Goal: Entertainment & Leisure: Consume media (video, audio)

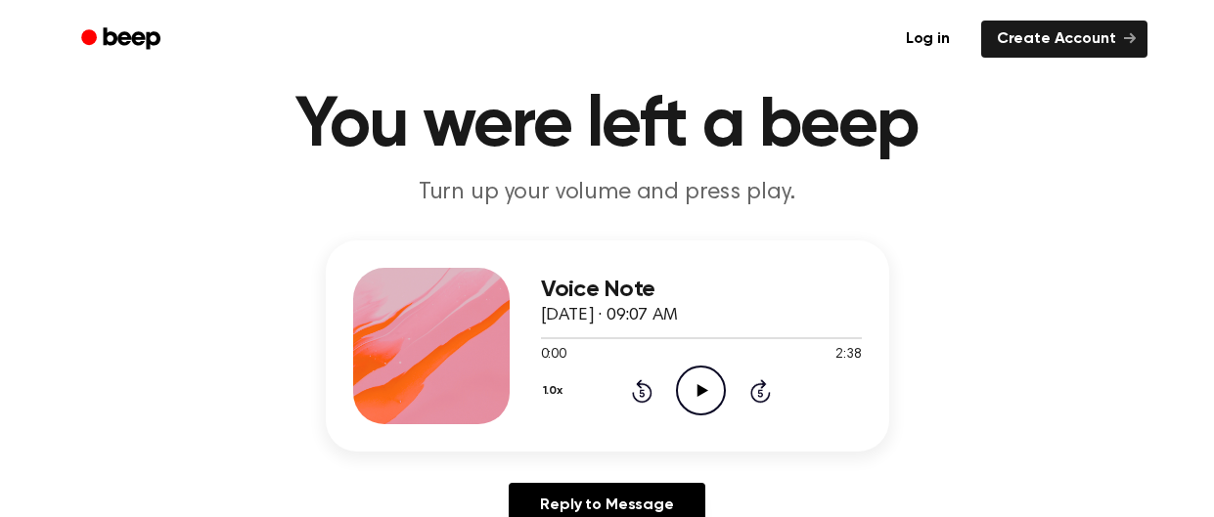
scroll to position [70, 0]
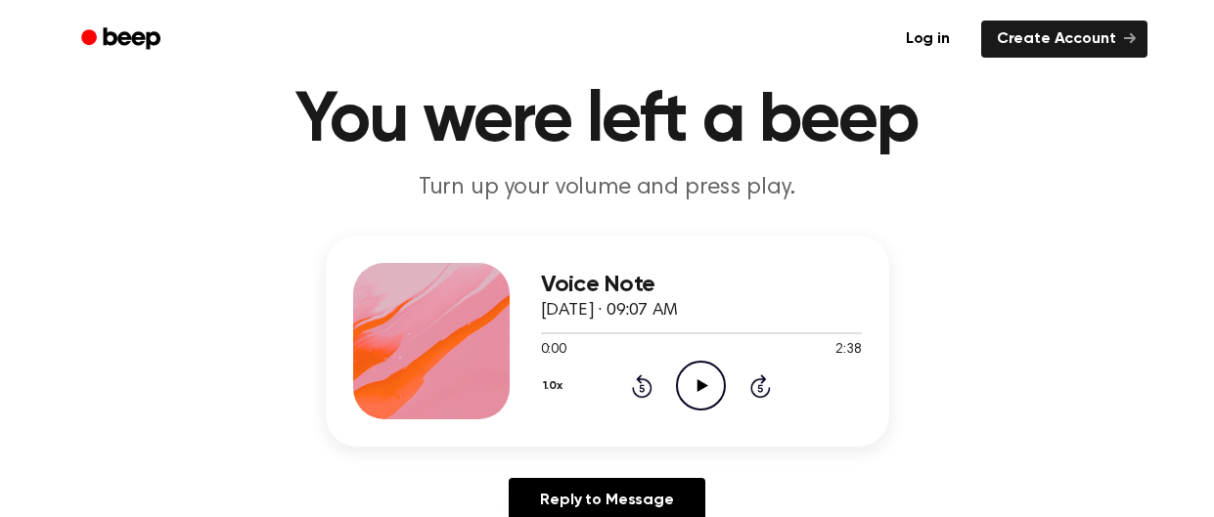
click at [700, 397] on icon "Play Audio" at bounding box center [701, 386] width 50 height 50
click at [700, 397] on icon "Pause Audio" at bounding box center [701, 386] width 50 height 50
click at [700, 397] on icon "Play Audio" at bounding box center [701, 386] width 50 height 50
click at [700, 397] on icon "Pause Audio" at bounding box center [701, 386] width 50 height 50
click at [700, 397] on icon "Play Audio" at bounding box center [701, 386] width 50 height 50
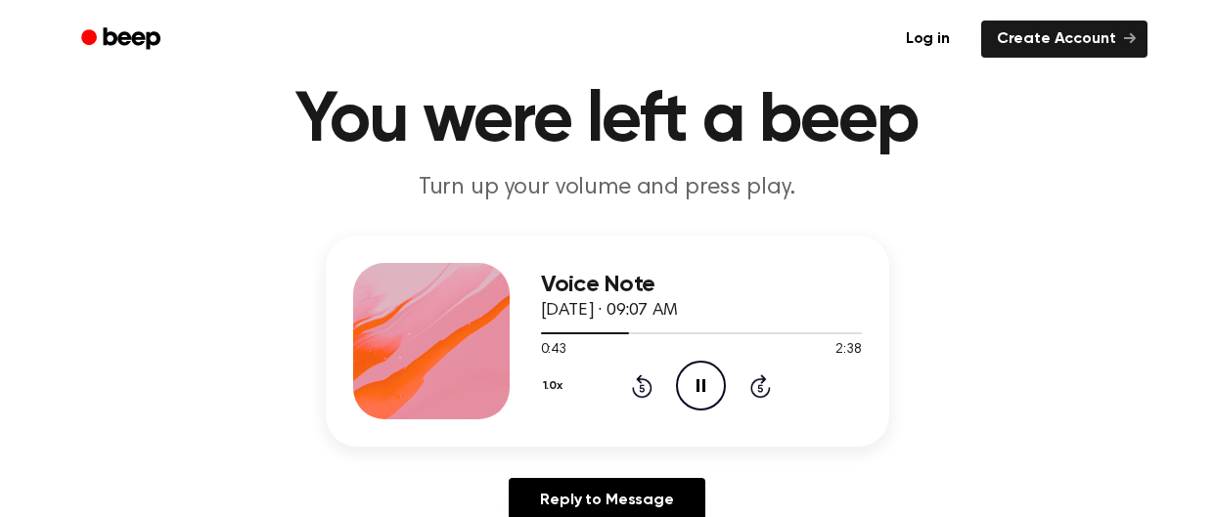
click at [700, 397] on icon "Pause Audio" at bounding box center [701, 386] width 50 height 50
click at [700, 397] on icon "Play Audio" at bounding box center [701, 386] width 50 height 50
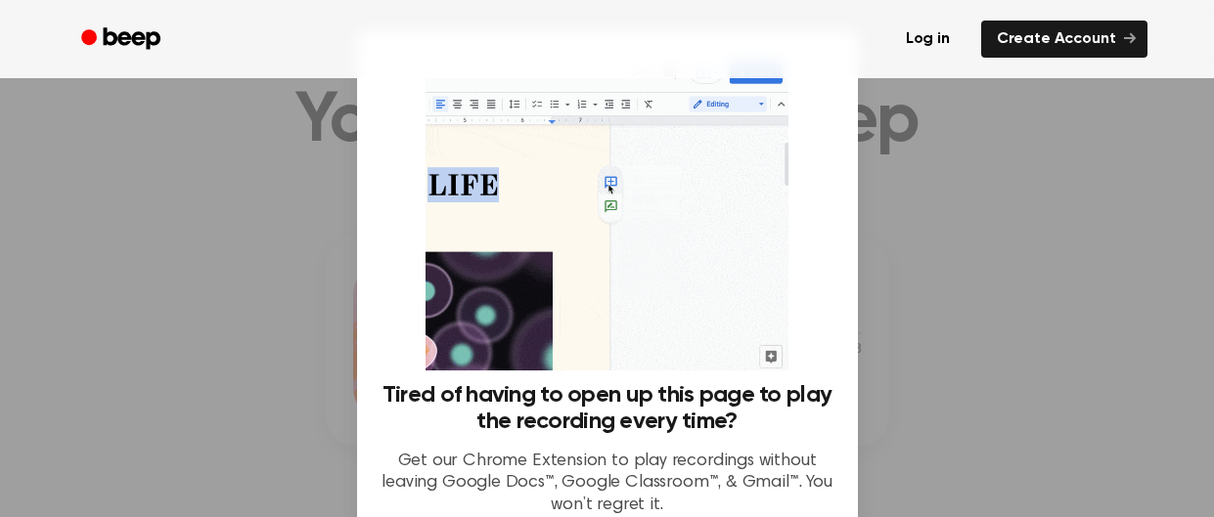
click at [973, 228] on div at bounding box center [607, 258] width 1214 height 517
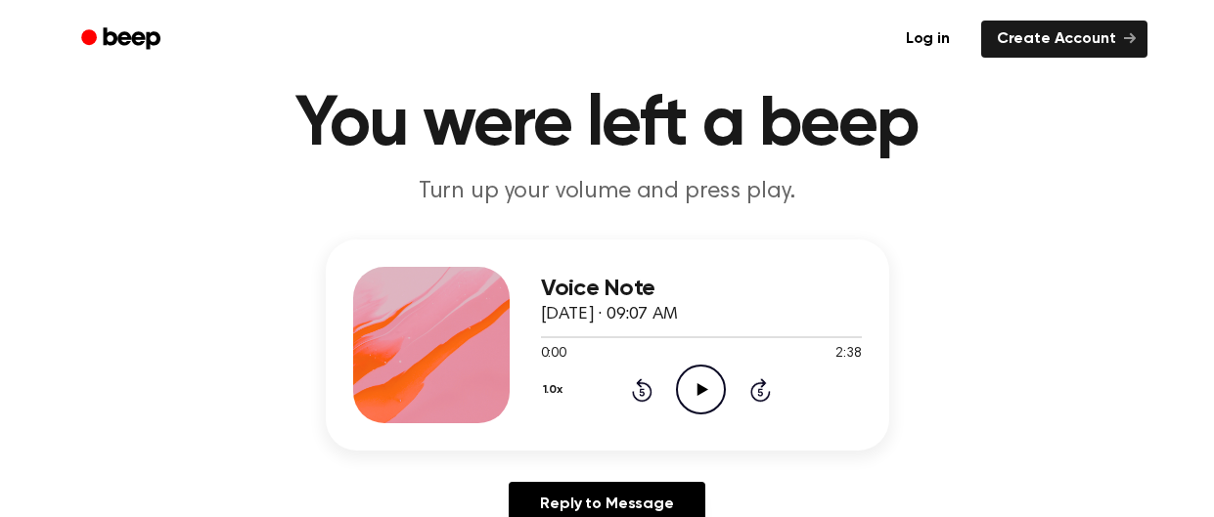
click at [689, 408] on icon "Play Audio" at bounding box center [701, 390] width 50 height 50
click at [689, 408] on icon "Pause Audio" at bounding box center [701, 390] width 50 height 50
click at [689, 408] on icon "Play Audio" at bounding box center [701, 390] width 50 height 50
click at [689, 408] on icon "Pause Audio" at bounding box center [701, 390] width 50 height 50
click at [689, 408] on icon "Play Audio" at bounding box center [701, 390] width 50 height 50
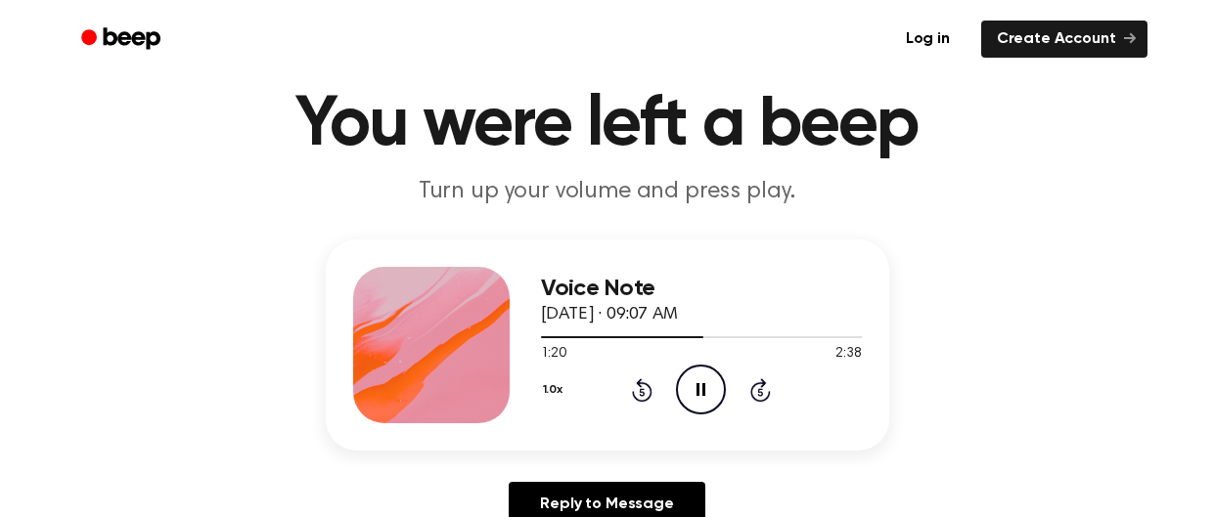
click at [689, 408] on icon "Pause Audio" at bounding box center [701, 390] width 50 height 50
click at [689, 408] on icon "Play Audio" at bounding box center [701, 390] width 50 height 50
click at [689, 408] on icon "Pause Audio" at bounding box center [701, 390] width 50 height 50
click at [689, 408] on icon "Play Audio" at bounding box center [701, 390] width 50 height 50
